Goal: Transaction & Acquisition: Download file/media

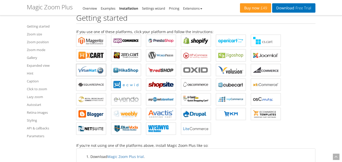
scroll to position [182, 0]
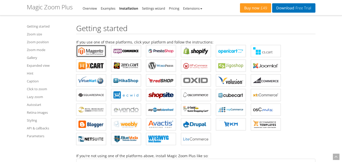
click at [86, 48] on b "Magic Zoom Plus for Magento" at bounding box center [91, 51] width 25 height 8
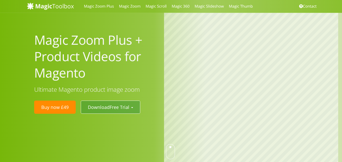
click at [126, 107] on span "Free Trial" at bounding box center [120, 107] width 20 height 6
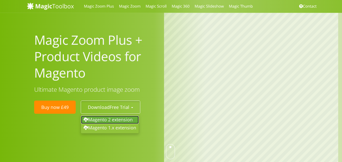
click at [126, 121] on link "Magento 2 extension" at bounding box center [110, 120] width 58 height 8
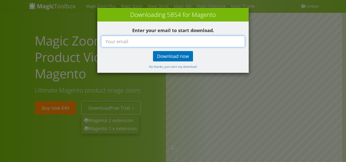
click at [124, 42] on input "text" at bounding box center [173, 42] width 144 height 12
type input "[EMAIL_ADDRESS][DOMAIN_NAME]"
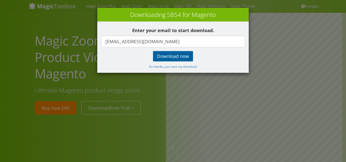
click at [168, 57] on big "Download now" at bounding box center [173, 56] width 32 height 6
